Goal: Task Accomplishment & Management: Manage account settings

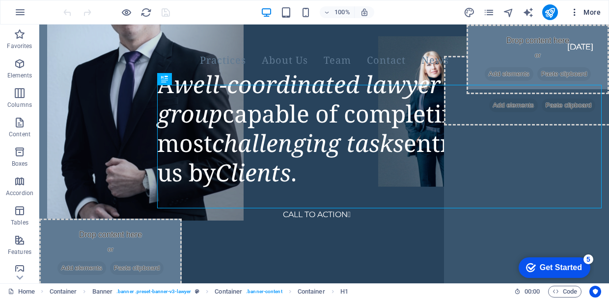
click at [589, 15] on span "More" at bounding box center [585, 12] width 31 height 10
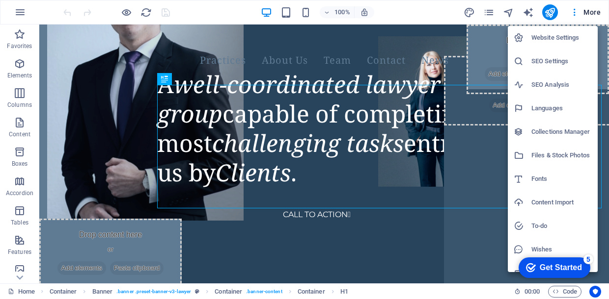
click at [426, 15] on div at bounding box center [304, 149] width 609 height 299
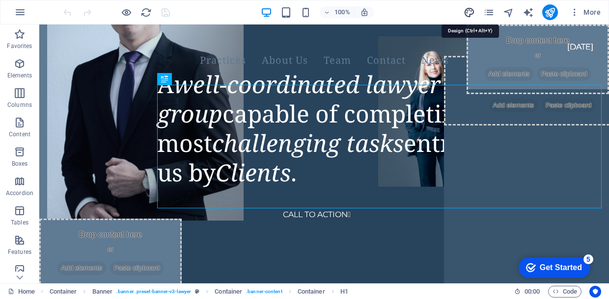
click at [471, 13] on icon "design" at bounding box center [468, 12] width 11 height 11
select select "px"
select select "400"
select select "px"
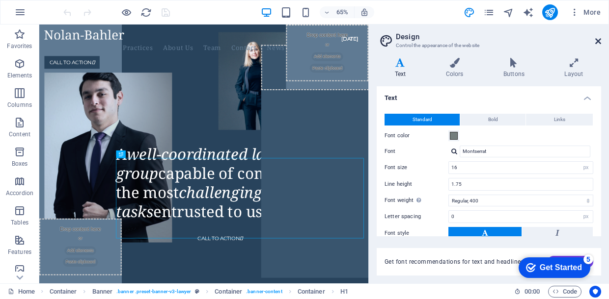
click at [600, 39] on icon at bounding box center [598, 41] width 6 height 8
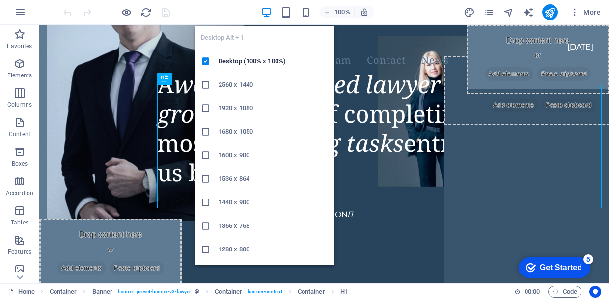
click at [266, 10] on icon "button" at bounding box center [266, 12] width 11 height 11
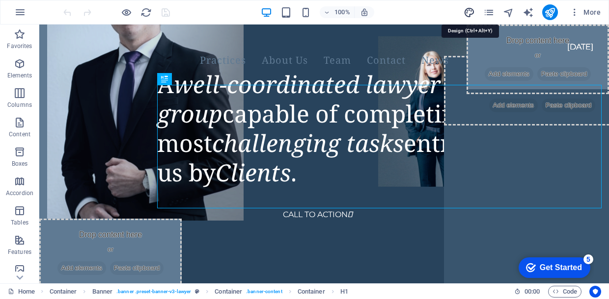
click at [469, 11] on icon "design" at bounding box center [468, 12] width 11 height 11
select select "px"
select select "400"
select select "px"
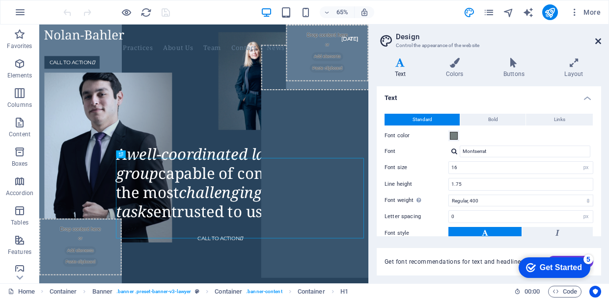
click at [598, 43] on icon at bounding box center [598, 41] width 6 height 8
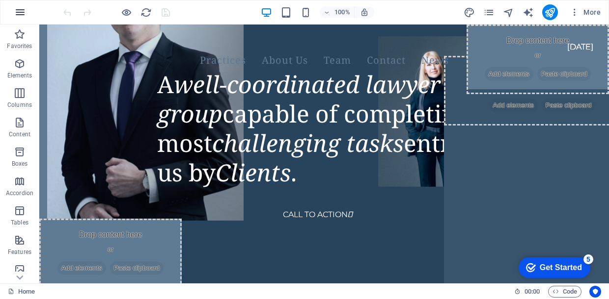
click at [19, 11] on icon "button" at bounding box center [20, 12] width 12 height 12
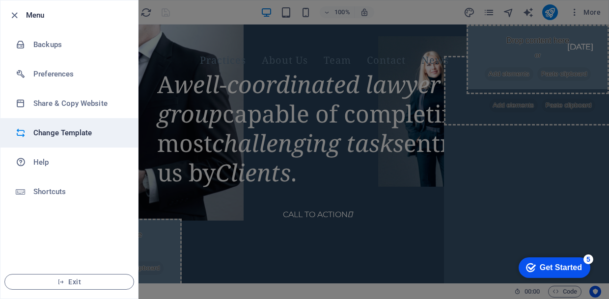
click at [48, 132] on h6 "Change Template" at bounding box center [78, 133] width 91 height 12
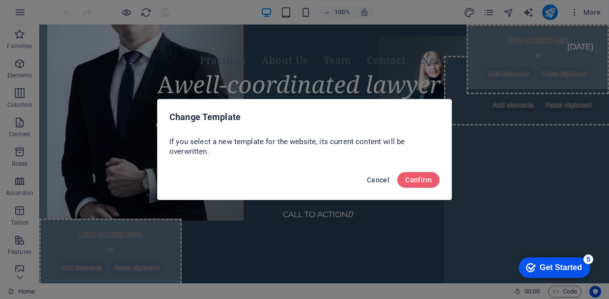
click at [374, 183] on span "Cancel" at bounding box center [378, 180] width 23 height 8
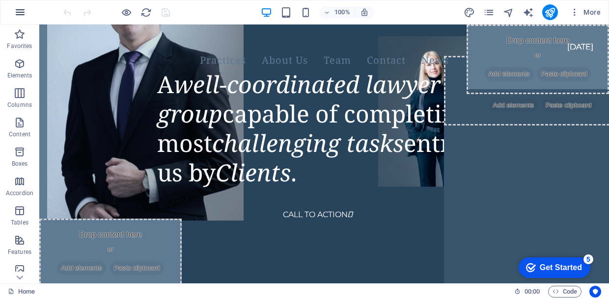
click at [21, 13] on icon "button" at bounding box center [20, 12] width 12 height 12
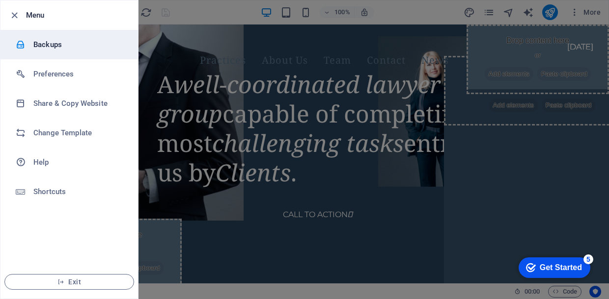
click at [36, 48] on h6 "Backups" at bounding box center [78, 45] width 91 height 12
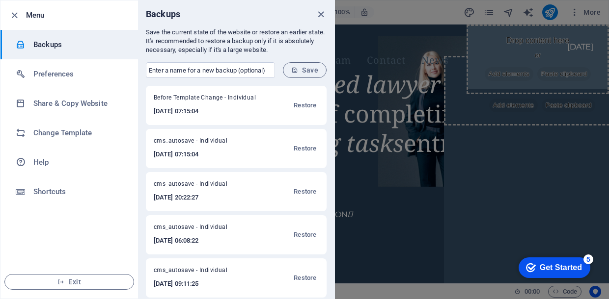
click at [106, 16] on h6 "Menu" at bounding box center [78, 15] width 104 height 12
click at [304, 105] on span "Restore" at bounding box center [305, 106] width 23 height 12
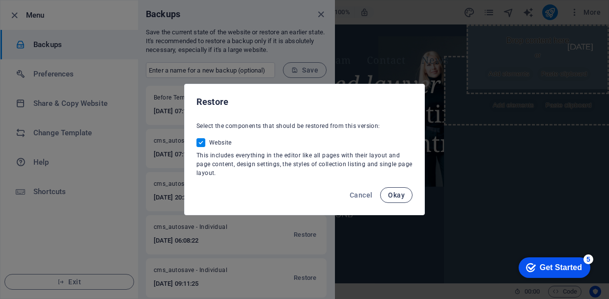
click at [392, 192] on span "Okay" at bounding box center [396, 195] width 17 height 8
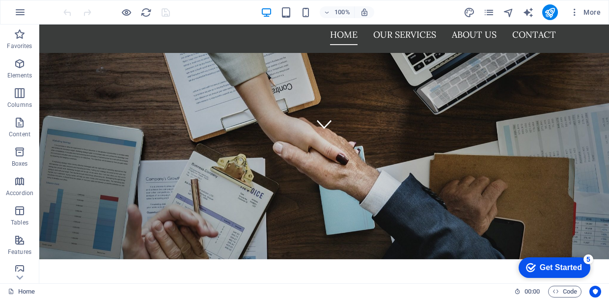
scroll to position [49, 0]
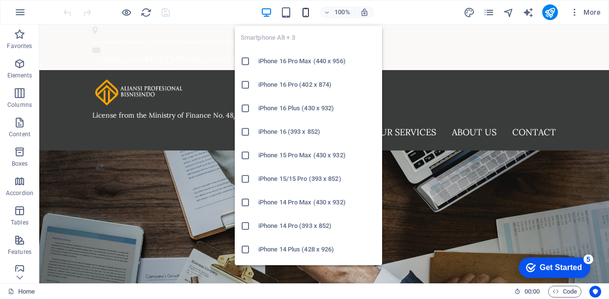
click at [306, 13] on icon "button" at bounding box center [305, 12] width 11 height 11
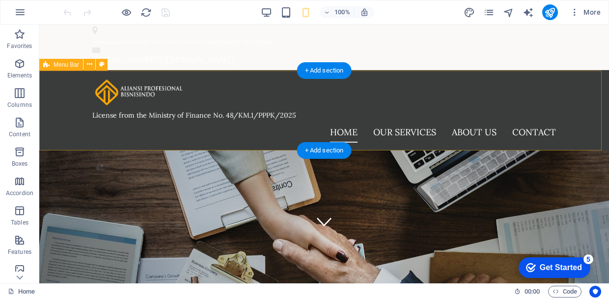
scroll to position [0, 0]
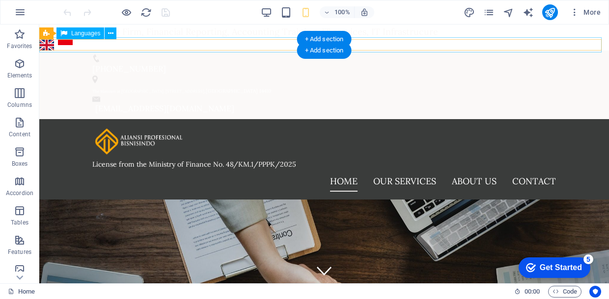
click at [587, 42] on div "English Bahasa Indonesia" at bounding box center [323, 45] width 573 height 15
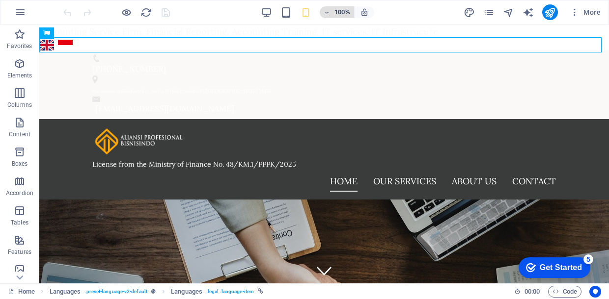
click at [328, 9] on icon "button" at bounding box center [327, 12] width 7 height 6
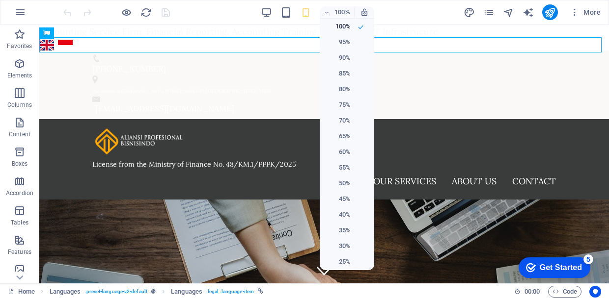
click at [406, 16] on div at bounding box center [304, 149] width 609 height 299
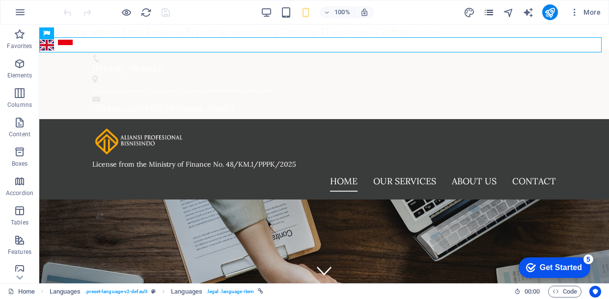
click at [492, 13] on icon "pages" at bounding box center [488, 12] width 11 height 11
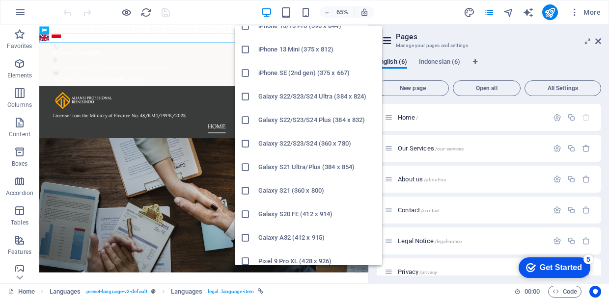
scroll to position [245, 0]
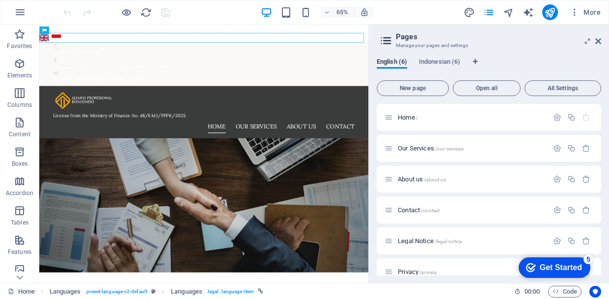
click at [525, 63] on div "English (6) Indonesian (6)" at bounding box center [489, 67] width 224 height 19
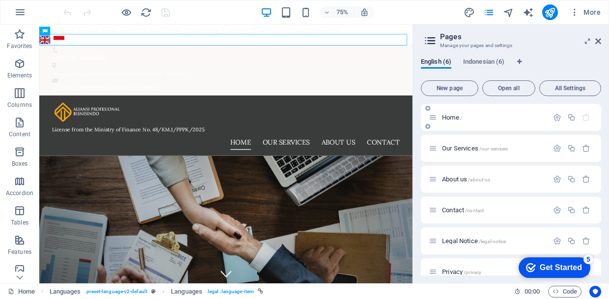
drag, startPoint x: 369, startPoint y: 84, endPoint x: 497, endPoint y: 106, distance: 130.4
click at [497, 106] on aside "Pages Manage your pages and settings English (6) Indonesian (6) New page Open a…" at bounding box center [510, 154] width 196 height 259
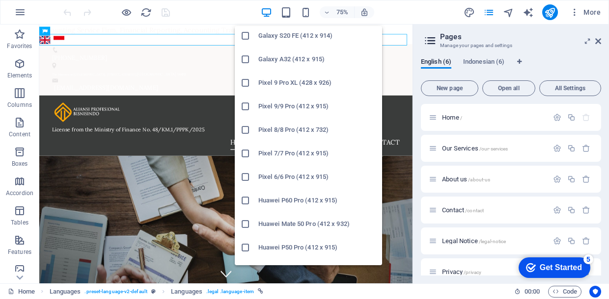
scroll to position [538, 0]
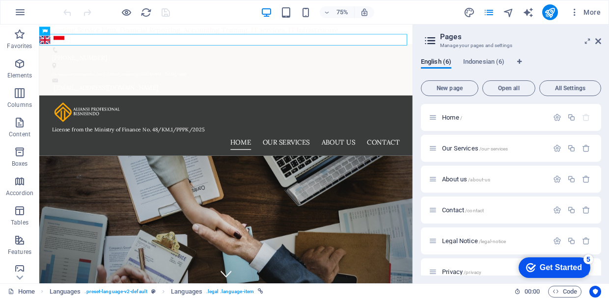
click at [547, 54] on div "English (6) Indonesian (6) New page Open all All Settings Home / Our Services /…" at bounding box center [511, 167] width 196 height 234
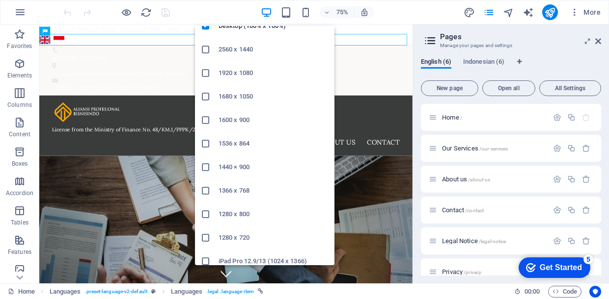
scroll to position [67, 0]
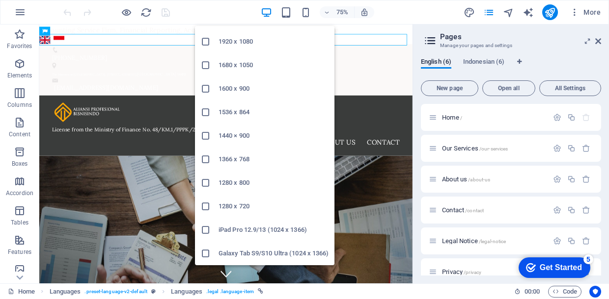
click at [207, 253] on icon at bounding box center [206, 254] width 10 height 10
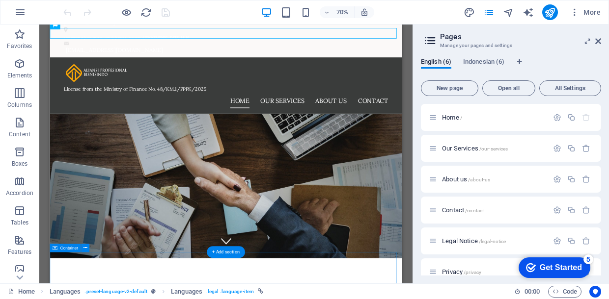
scroll to position [49, 0]
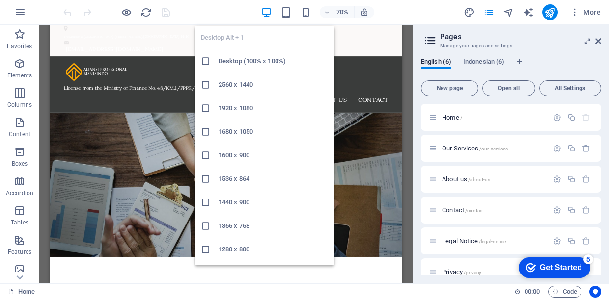
click at [267, 8] on icon "button" at bounding box center [266, 12] width 11 height 11
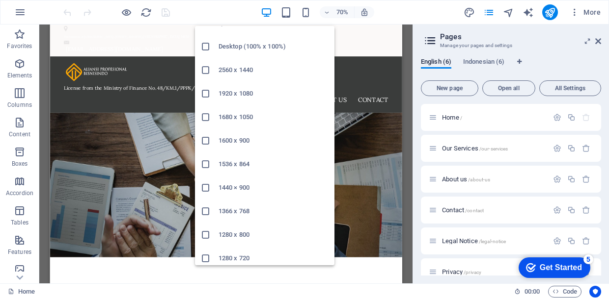
scroll to position [0, 0]
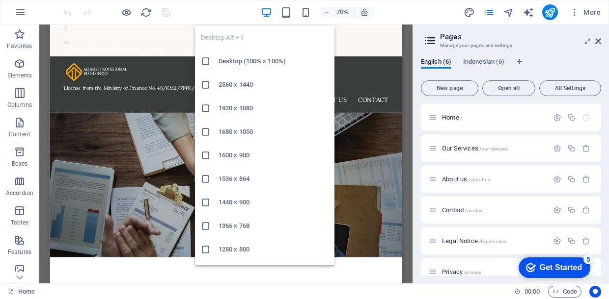
click at [202, 60] on icon at bounding box center [206, 61] width 10 height 10
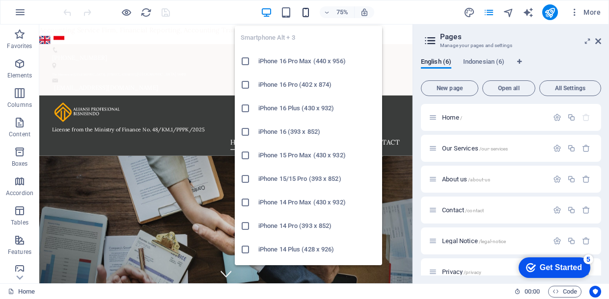
click at [308, 14] on icon "button" at bounding box center [305, 12] width 11 height 11
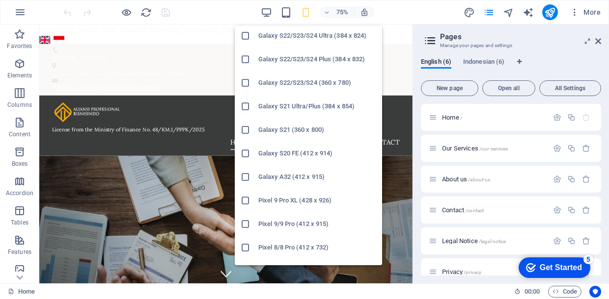
scroll to position [342, 0]
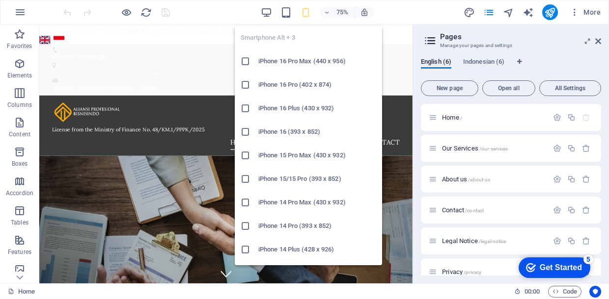
click at [310, 13] on icon "button" at bounding box center [305, 12] width 11 height 11
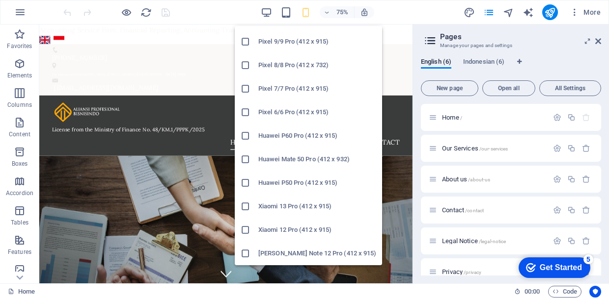
scroll to position [391, 0]
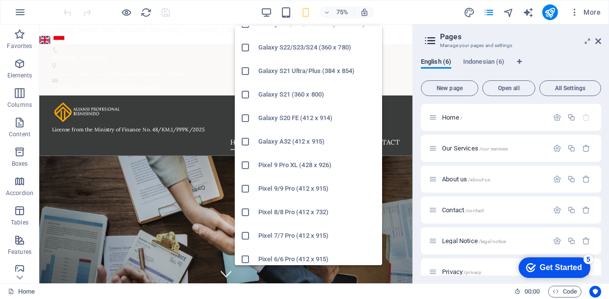
click at [247, 115] on icon at bounding box center [246, 118] width 10 height 10
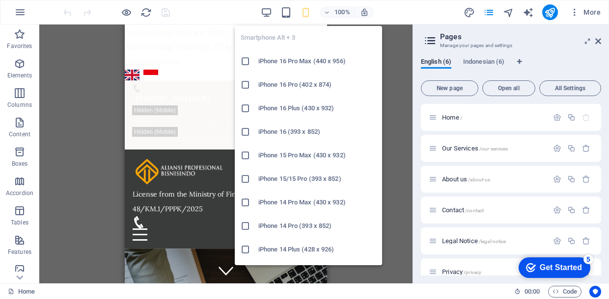
click at [308, 12] on icon "button" at bounding box center [305, 12] width 11 height 11
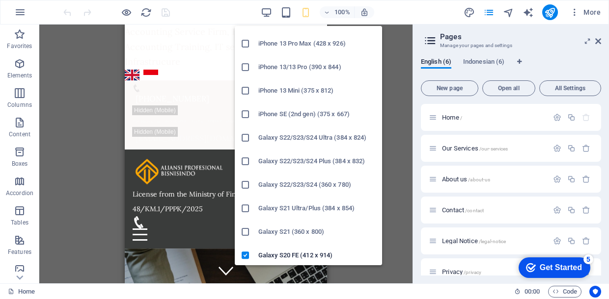
scroll to position [344, 0]
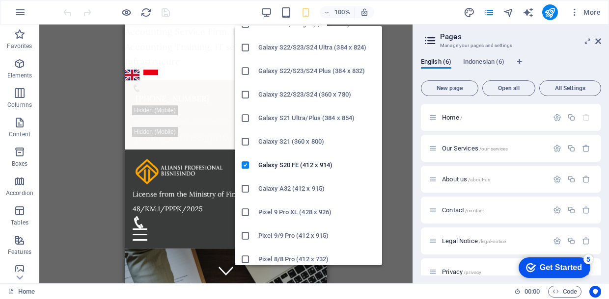
click at [249, 187] on icon at bounding box center [246, 189] width 10 height 10
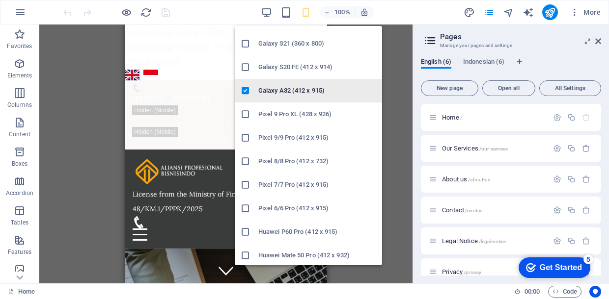
click at [246, 91] on icon at bounding box center [246, 91] width 10 height 10
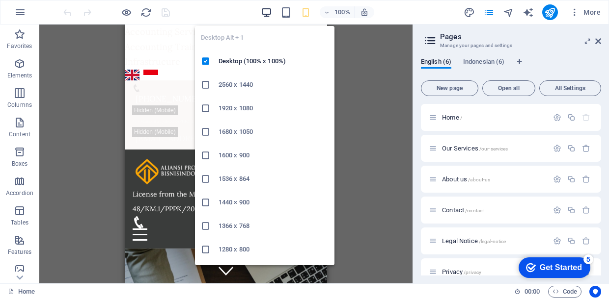
click at [268, 9] on icon "button" at bounding box center [266, 12] width 11 height 11
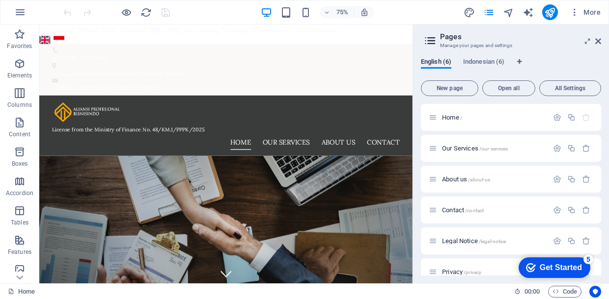
click at [451, 210] on span "Contact /contact" at bounding box center [463, 210] width 42 height 7
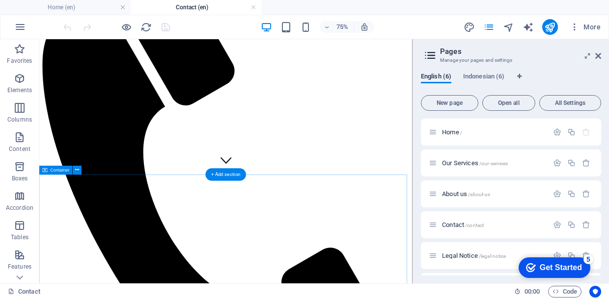
scroll to position [98, 0]
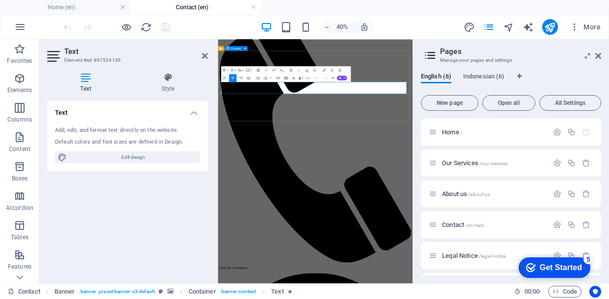
drag, startPoint x: 615, startPoint y: 167, endPoint x: 218, endPoint y: 148, distance: 397.2
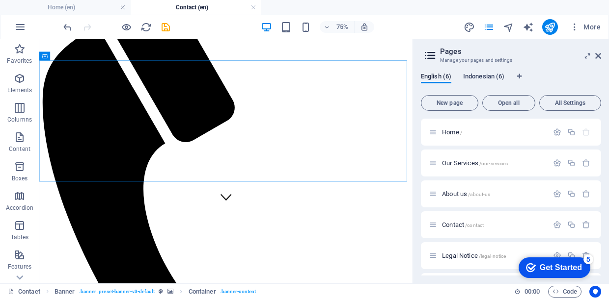
click at [492, 75] on span "Indonesian (6)" at bounding box center [483, 78] width 41 height 14
click at [483, 79] on span "Indonesian (6)" at bounding box center [483, 78] width 41 height 14
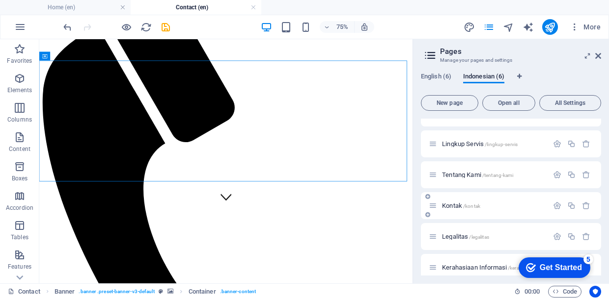
scroll to position [28, 0]
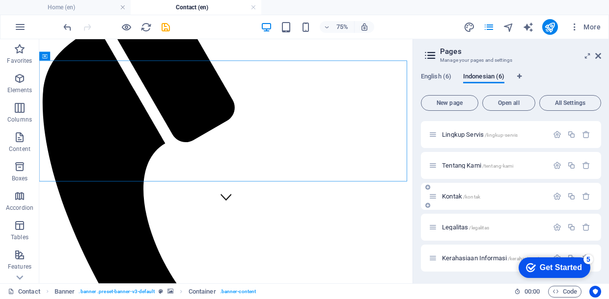
click at [449, 196] on span "Kontak /kontak" at bounding box center [461, 196] width 38 height 7
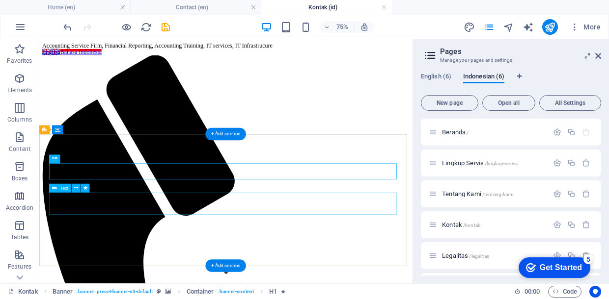
scroll to position [0, 0]
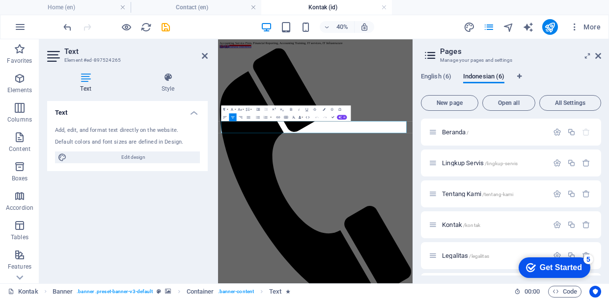
drag, startPoint x: 617, startPoint y: 267, endPoint x: 383, endPoint y: 158, distance: 257.7
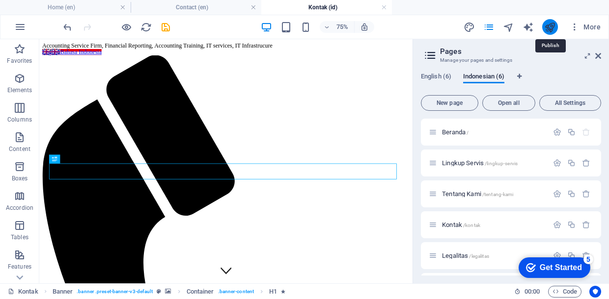
click at [549, 27] on icon "publish" at bounding box center [549, 27] width 11 height 11
